Goal: Check status: Check status

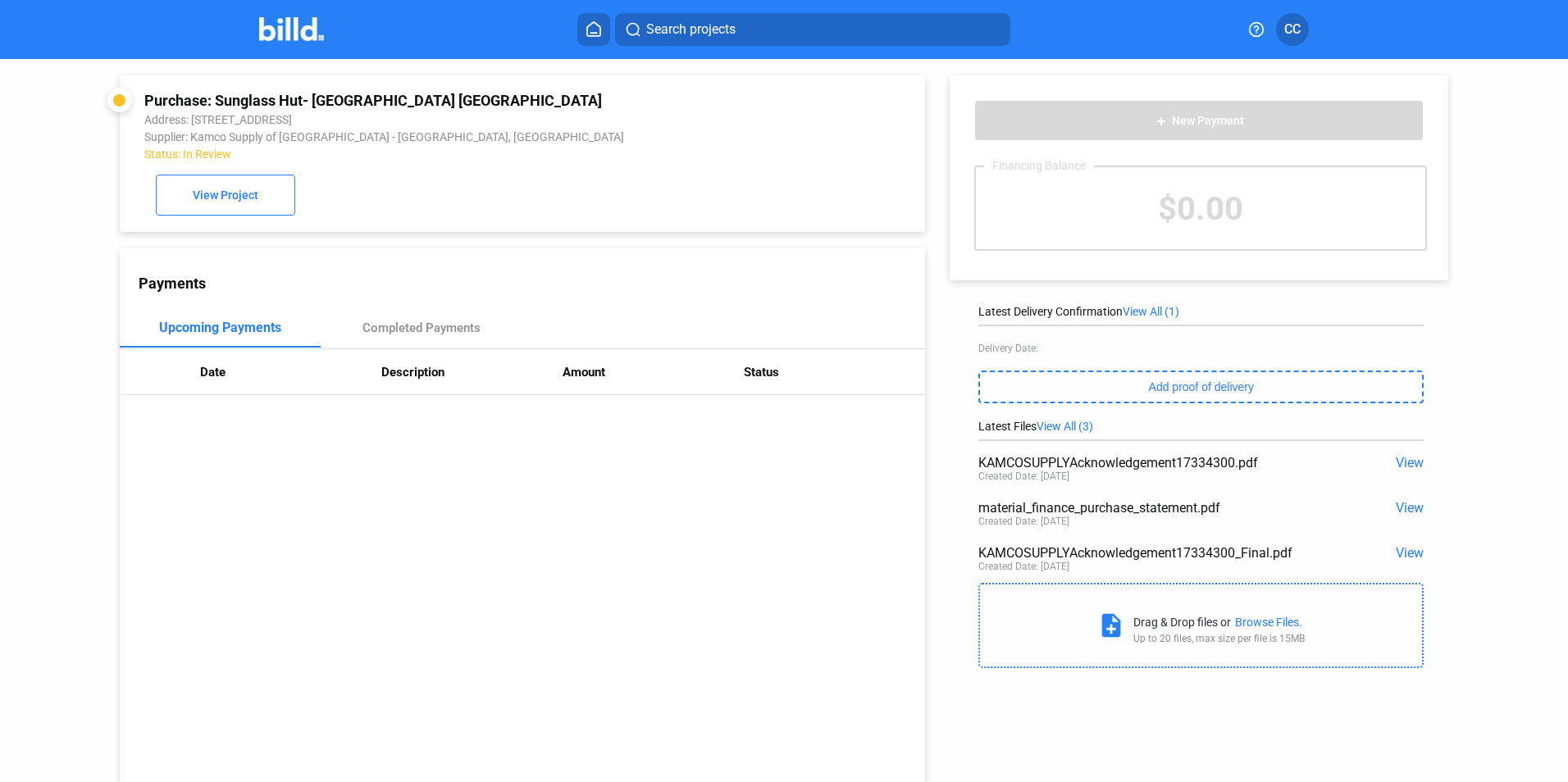
click at [262, 174] on div "Purchase: Sunglass Hut- [GEOGRAPHIC_DATA] [GEOGRAPHIC_DATA] Address: [STREET_AD…" at bounding box center [522, 154] width 756 height 124
click at [278, 195] on button "View Project" at bounding box center [225, 195] width 139 height 41
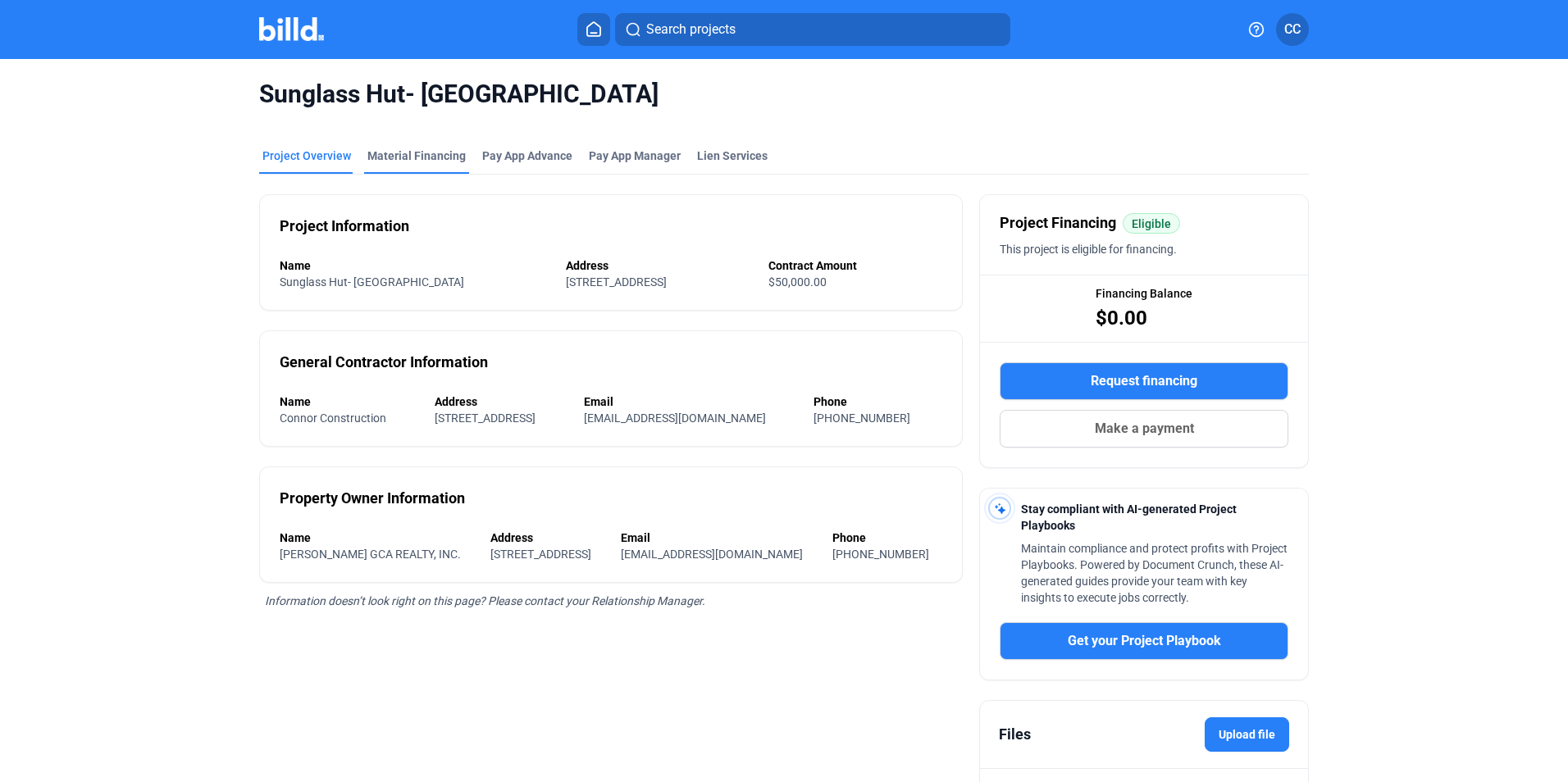
click at [442, 163] on div "Material Financing" at bounding box center [416, 156] width 98 height 16
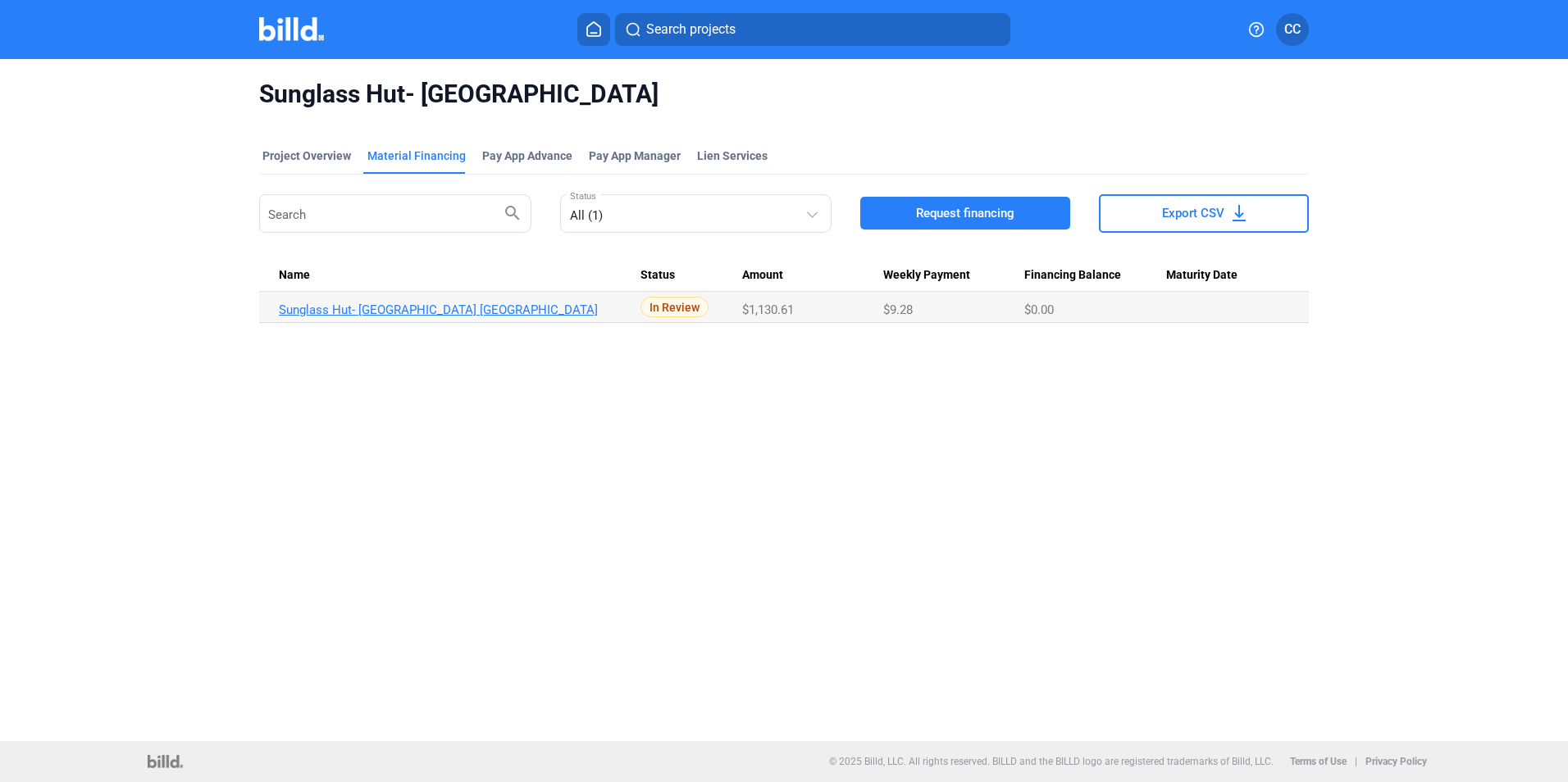
click at [467, 314] on link "Sunglass Hut- [GEOGRAPHIC_DATA] [GEOGRAPHIC_DATA]" at bounding box center [459, 309] width 362 height 15
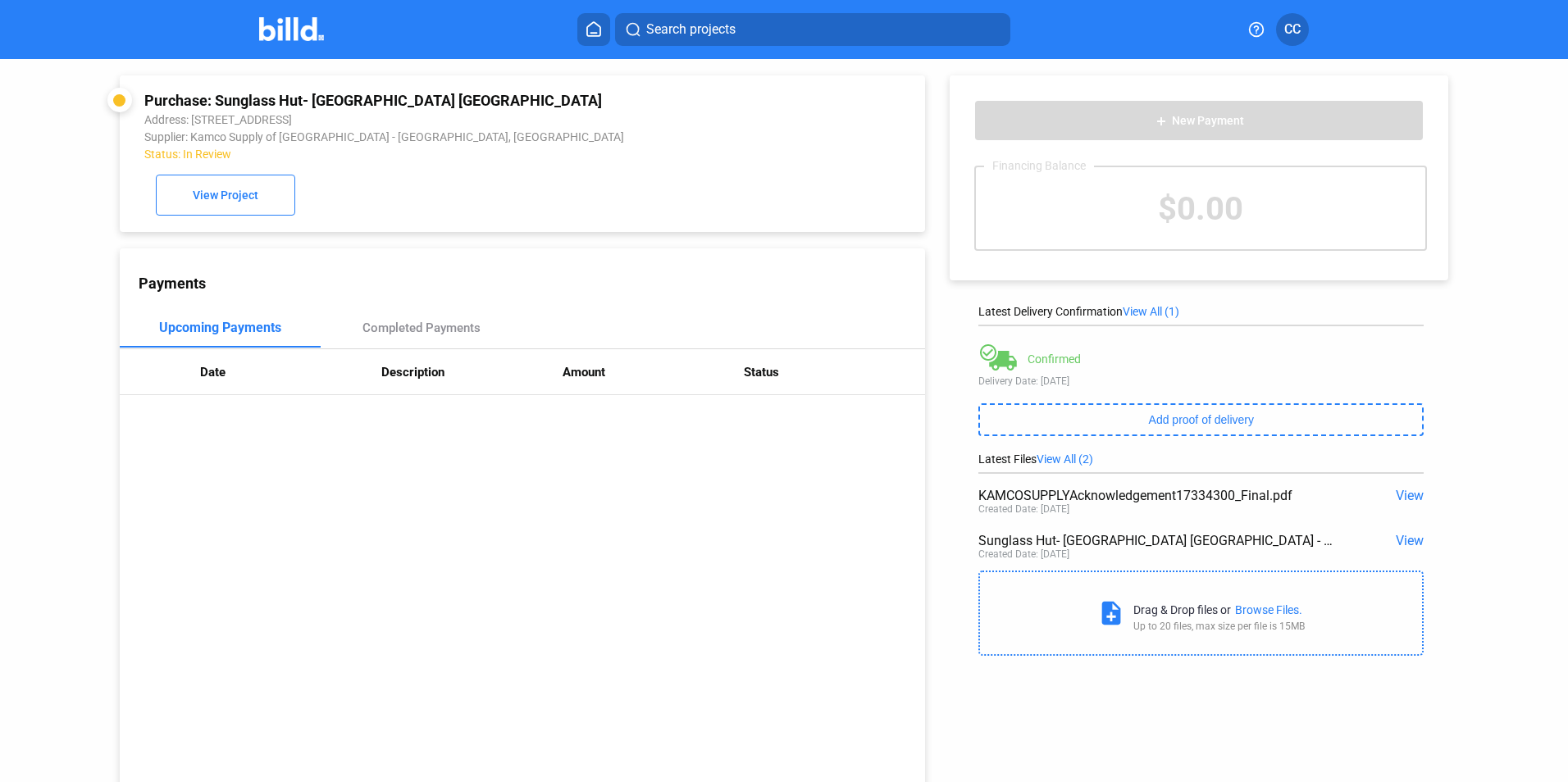
scroll to position [63, 0]
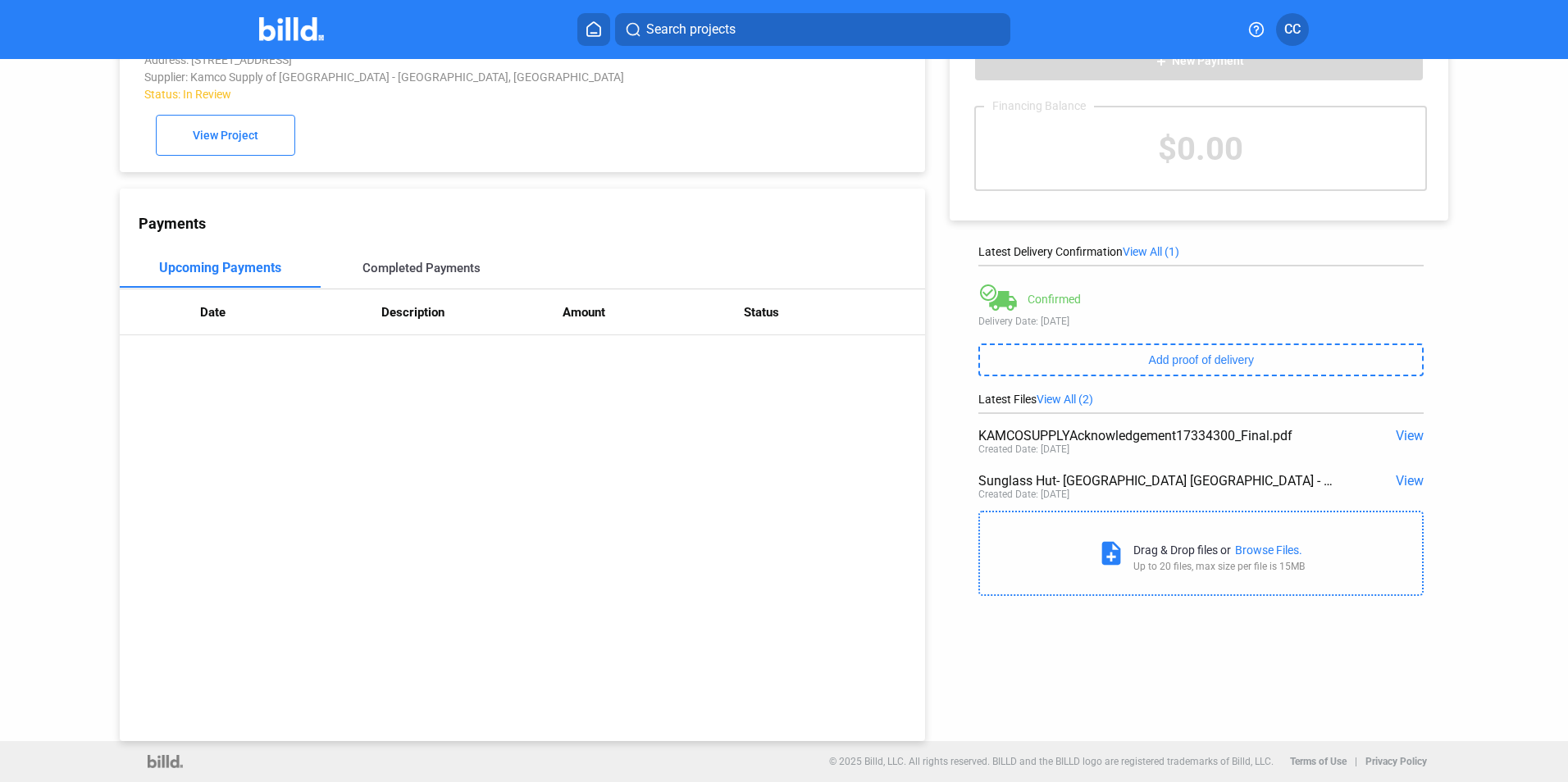
click at [481, 263] on div "Completed Payments" at bounding box center [421, 268] width 202 height 40
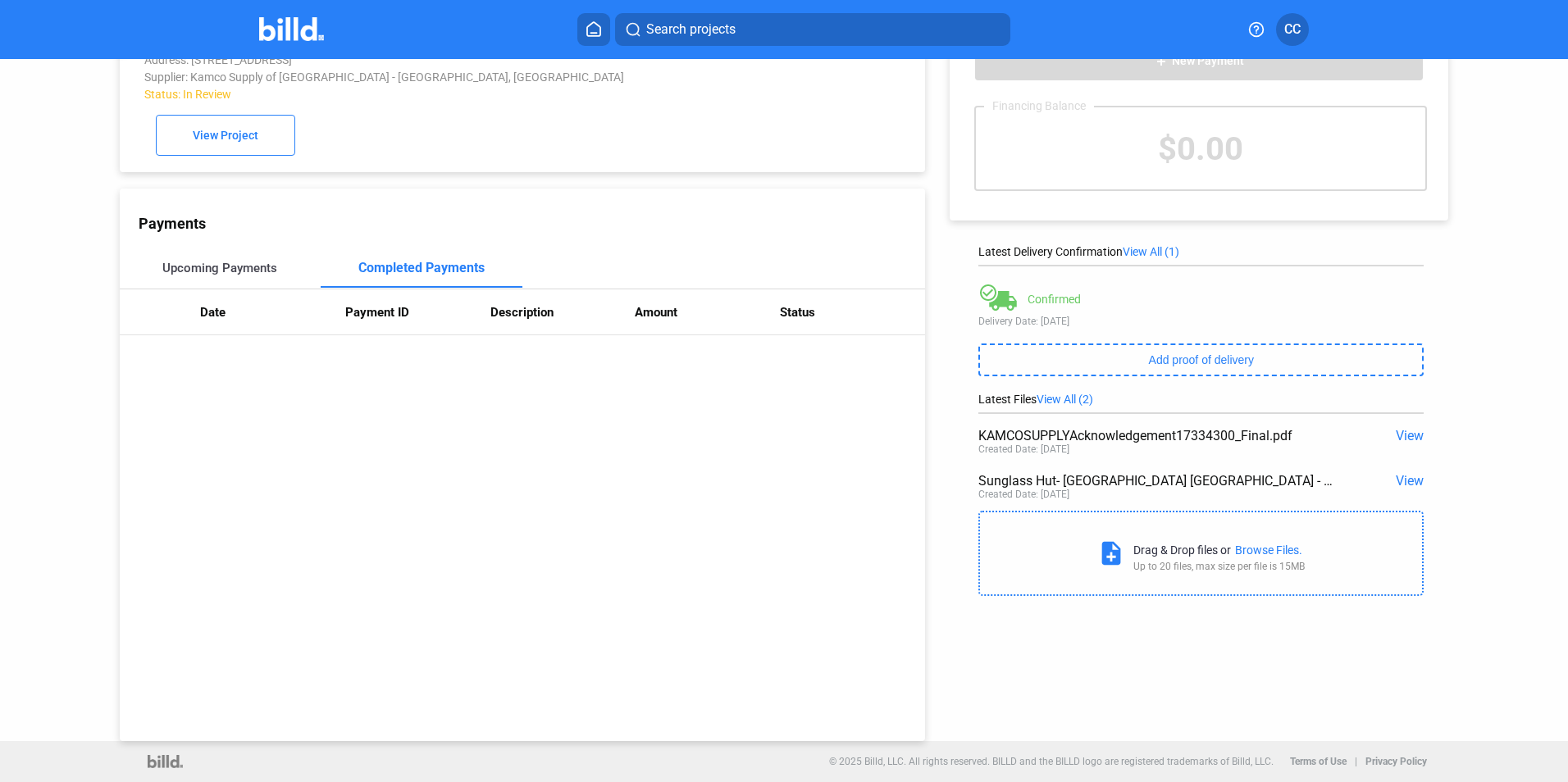
click at [252, 275] on div "Upcoming Payments" at bounding box center [220, 267] width 115 height 15
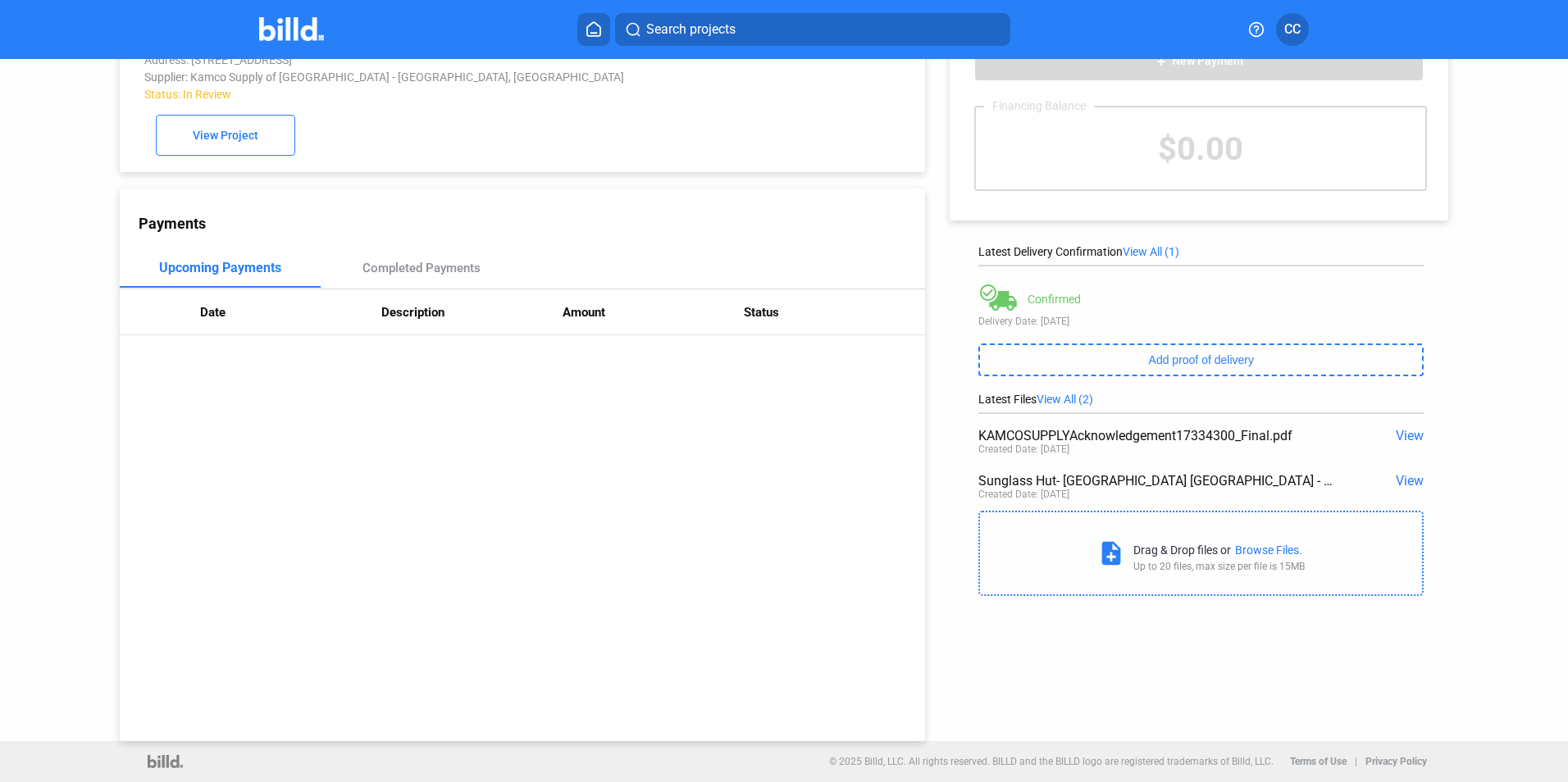
click at [1146, 245] on span "View All (1)" at bounding box center [1151, 251] width 57 height 13
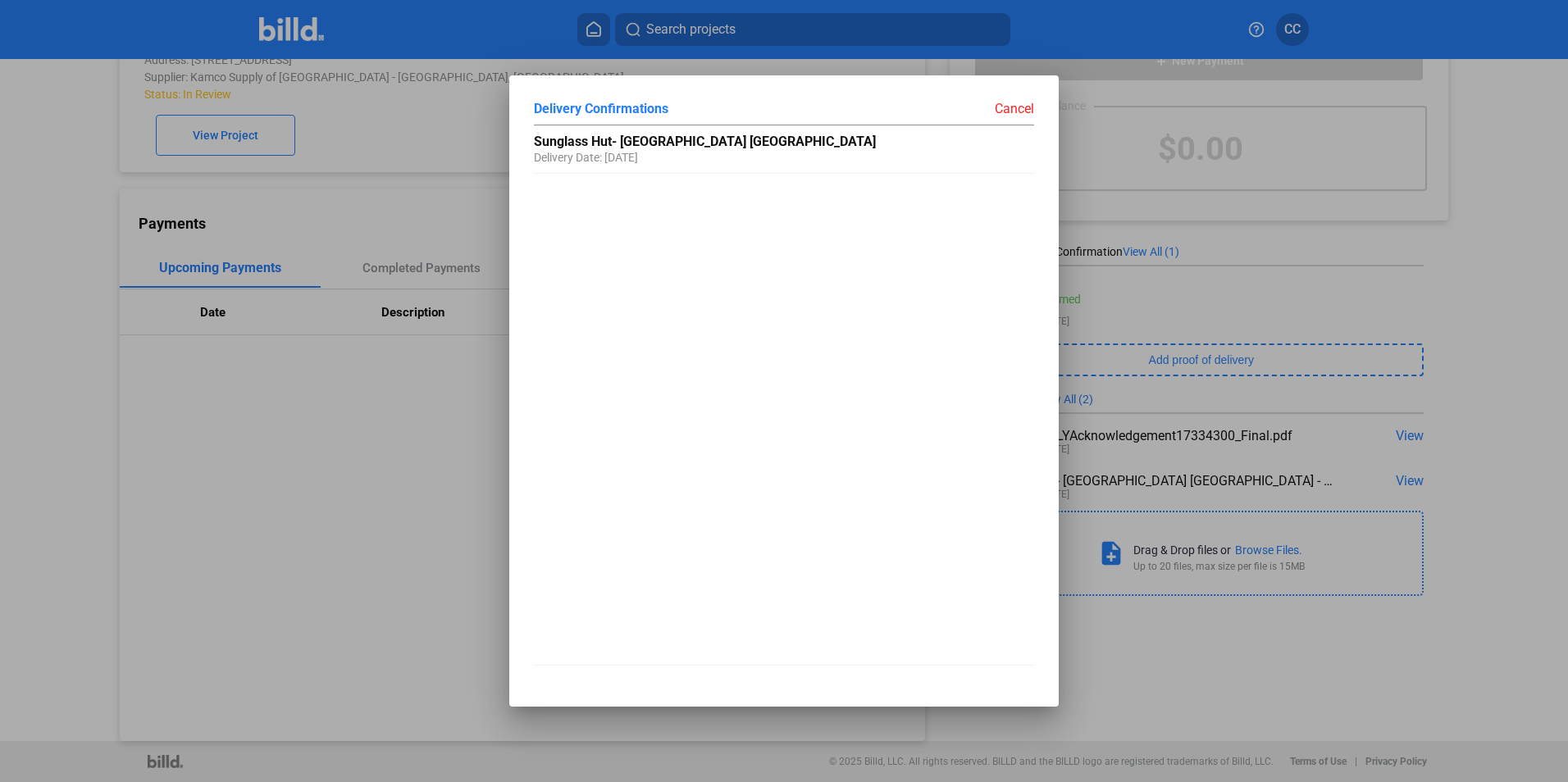
click at [1026, 109] on div "Cancel" at bounding box center [909, 107] width 250 height 16
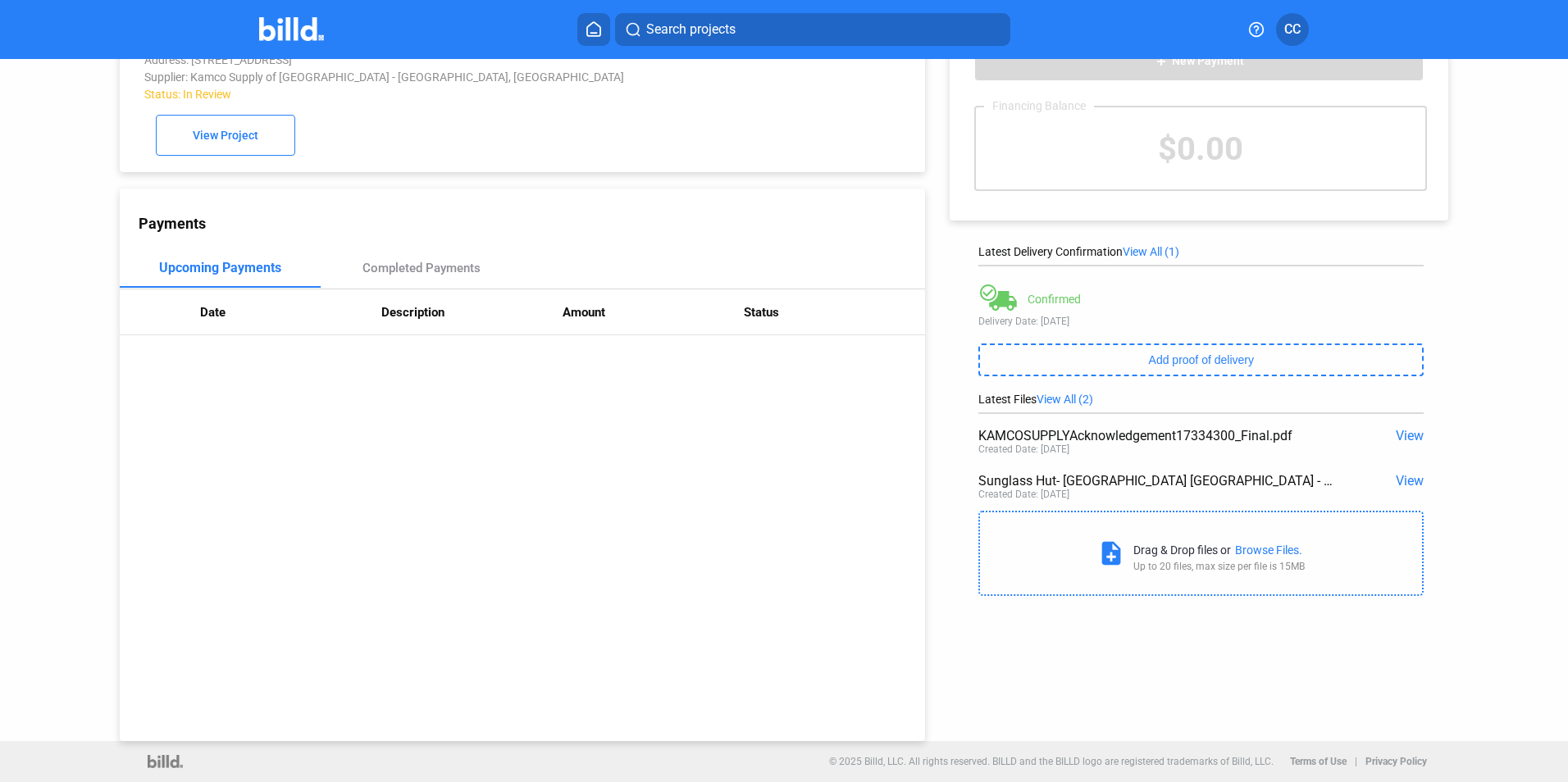
click at [1253, 548] on div "Browse Files." at bounding box center [1268, 549] width 67 height 13
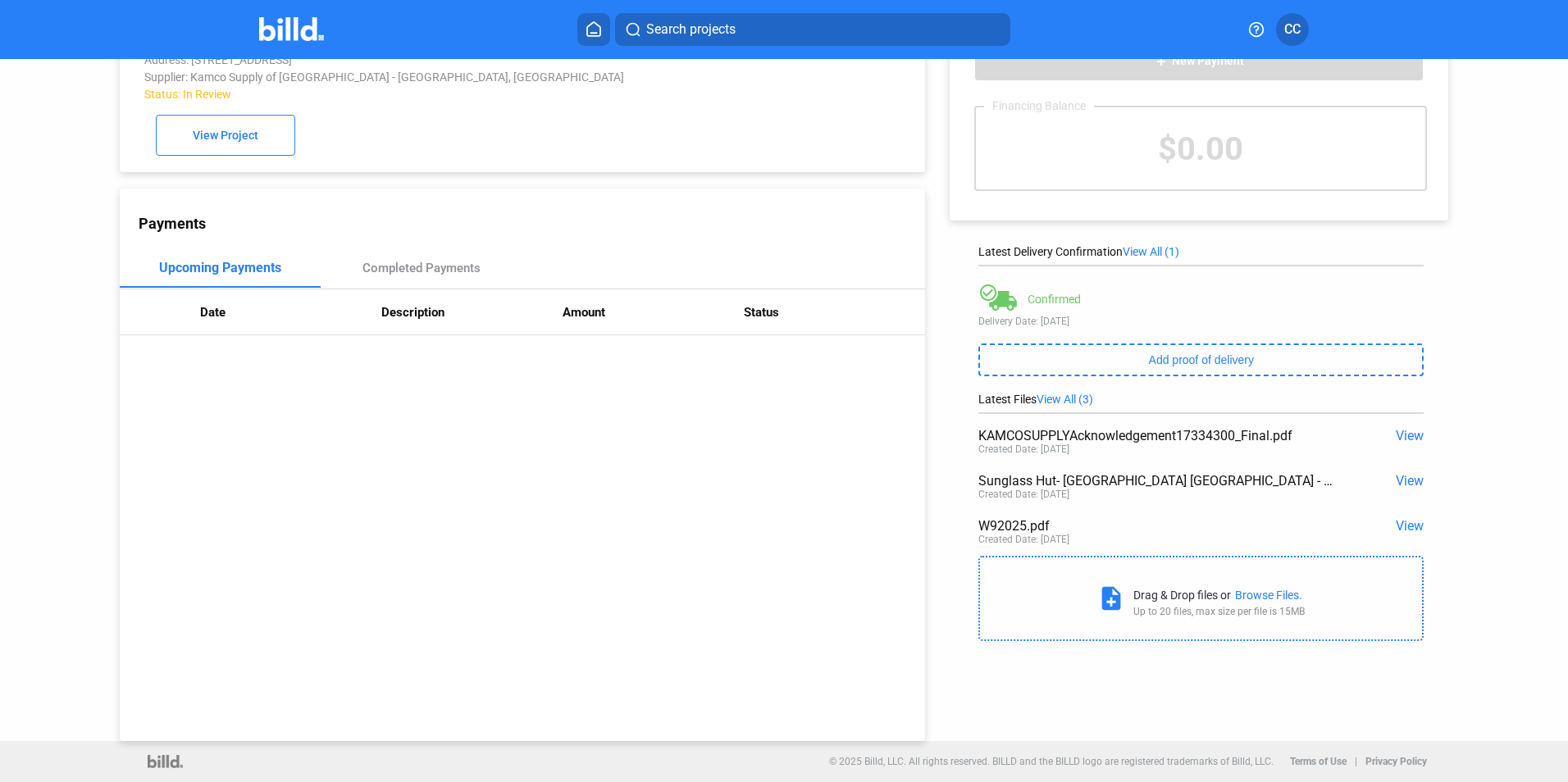
click at [1249, 592] on div "Browse Files." at bounding box center [1268, 595] width 67 height 13
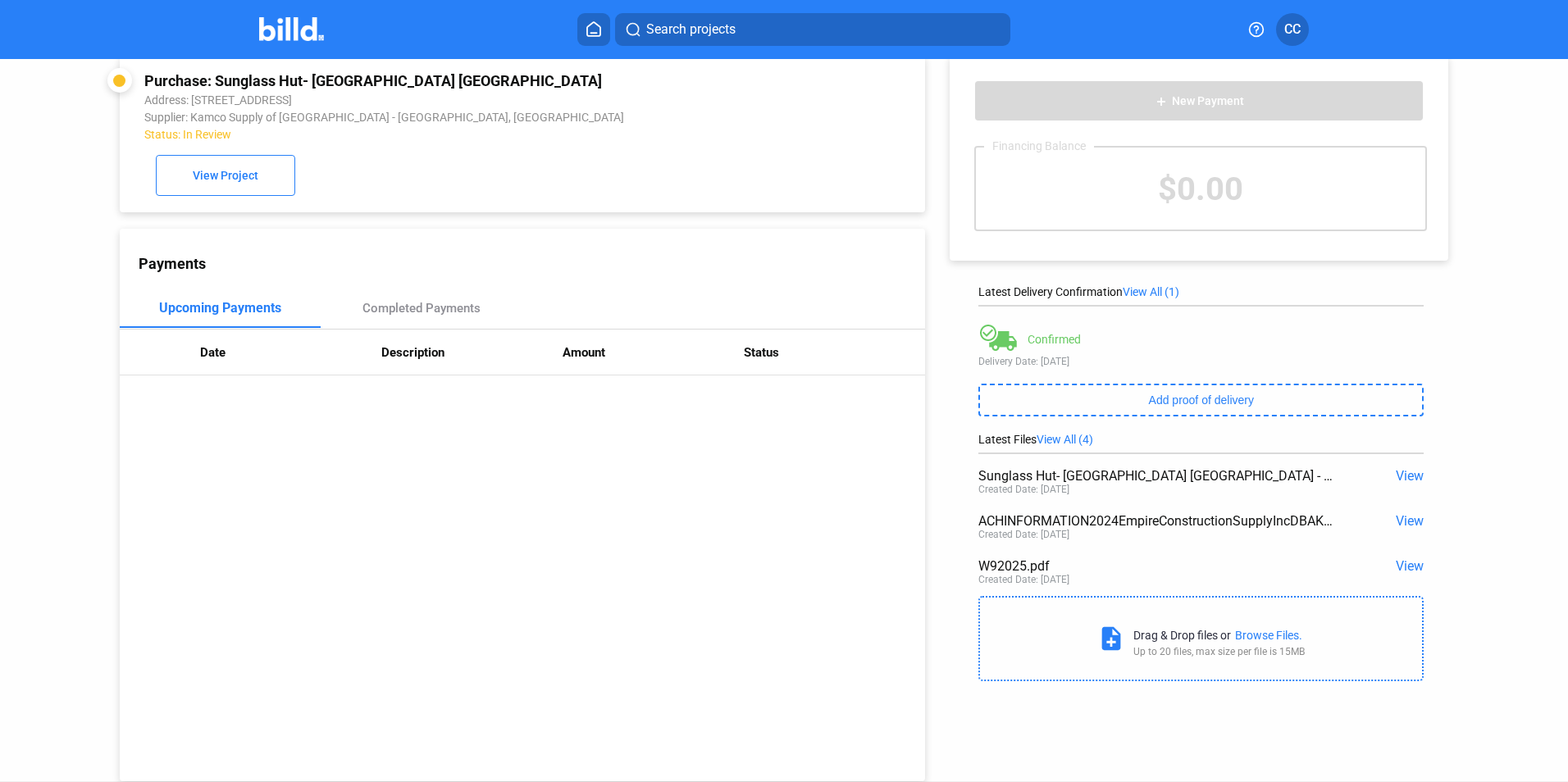
scroll to position [0, 0]
